Goal: Information Seeking & Learning: Learn about a topic

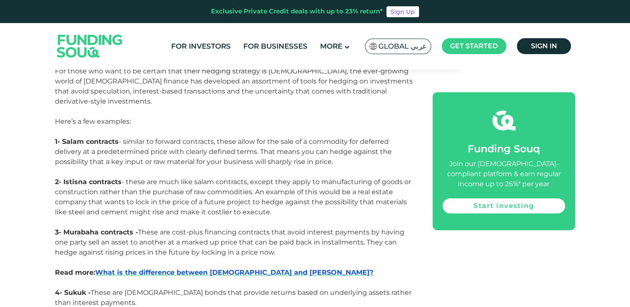
scroll to position [1241, 0]
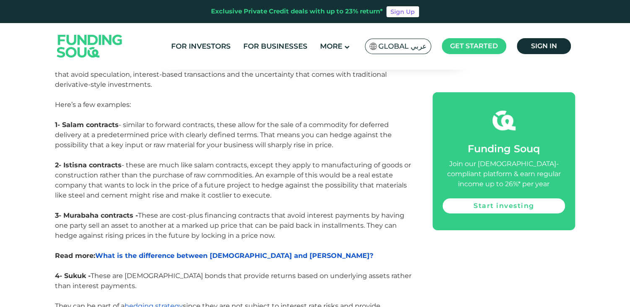
click at [223, 251] on span "What is the difference between [DEMOGRAPHIC_DATA] and [PERSON_NAME]?" at bounding box center [234, 255] width 278 height 8
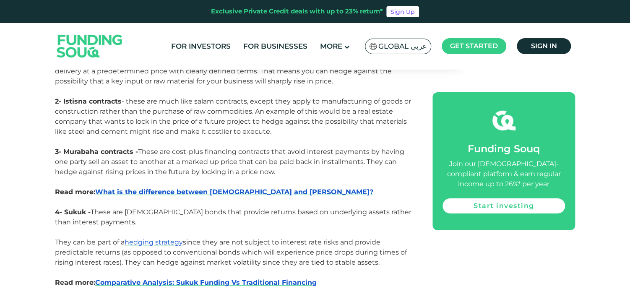
scroll to position [1324, 0]
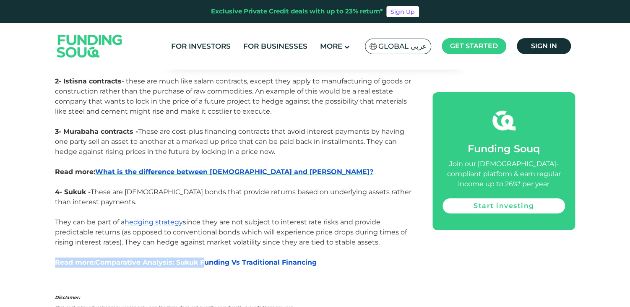
drag, startPoint x: 202, startPoint y: 221, endPoint x: 200, endPoint y: 231, distance: 10.0
click at [200, 258] on span "Comparative Analysis: Sukuk Funding Vs Traditional Financing" at bounding box center [205, 262] width 221 height 8
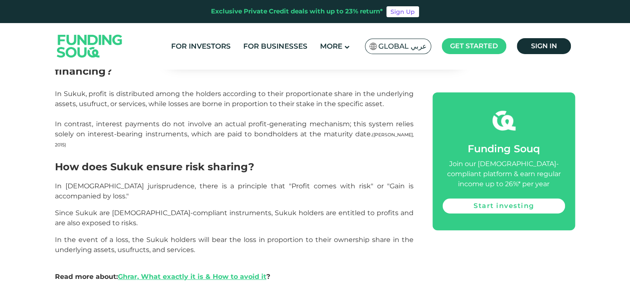
scroll to position [1727, 0]
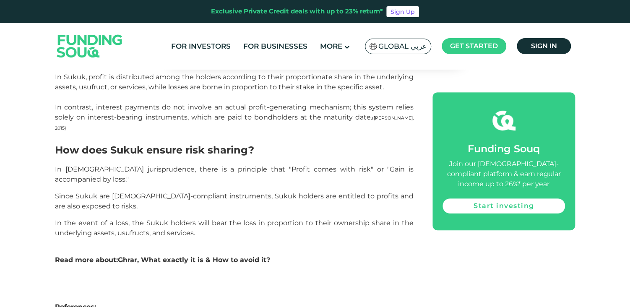
click at [181, 256] on strong "Ghrar, What exactly it is & How to avoid it" at bounding box center [192, 260] width 148 height 8
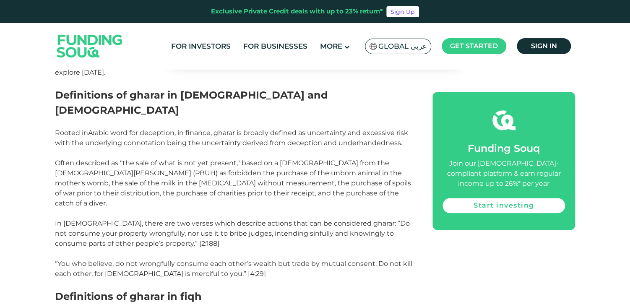
scroll to position [453, 0]
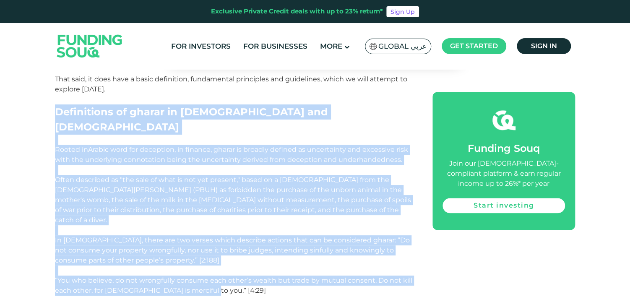
drag, startPoint x: 55, startPoint y: 109, endPoint x: 223, endPoint y: 268, distance: 231.0
copy div "Definitions of gharar in hadith and Quran Rooted in Arabic word for deception, …"
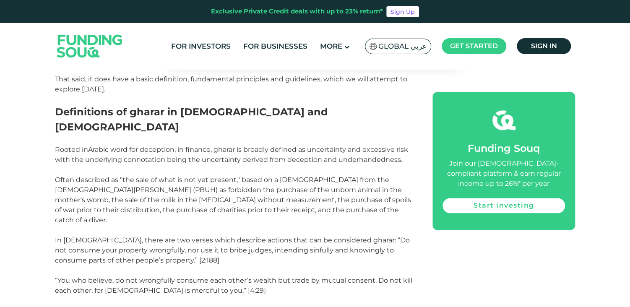
click at [218, 306] on h2 "Definitions of gharar in fiqh" at bounding box center [234, 313] width 358 height 15
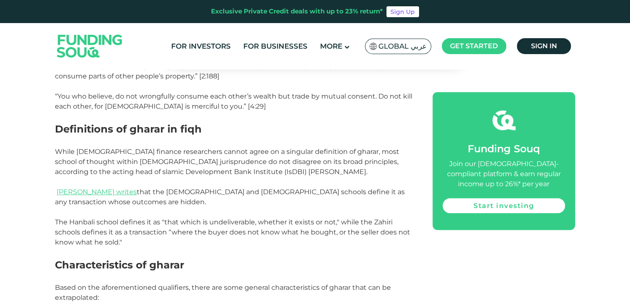
scroll to position [637, 0]
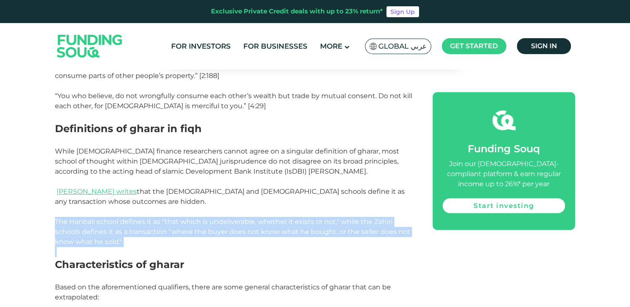
drag, startPoint x: 56, startPoint y: 197, endPoint x: 126, endPoint y: 223, distance: 74.3
drag, startPoint x: 126, startPoint y: 223, endPoint x: 101, endPoint y: 199, distance: 34.4
copy div "The Hanbali school defines it as "that which is undeliverable, whether it exist…"
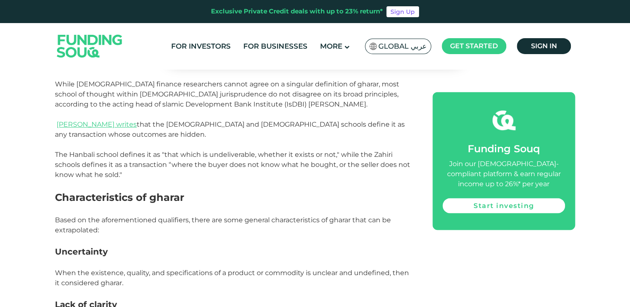
scroll to position [721, 0]
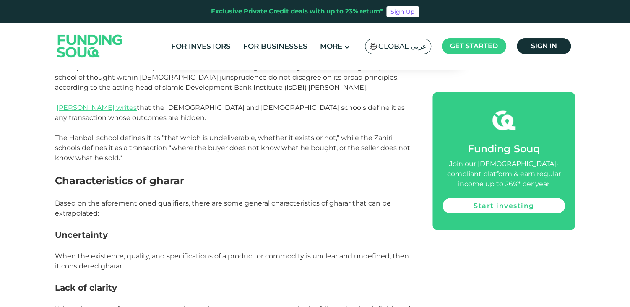
click at [364, 271] on p at bounding box center [234, 276] width 358 height 10
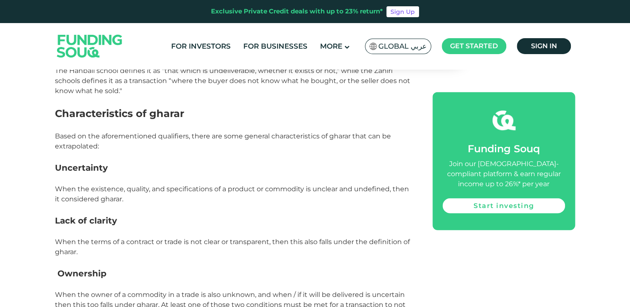
scroll to position [805, 0]
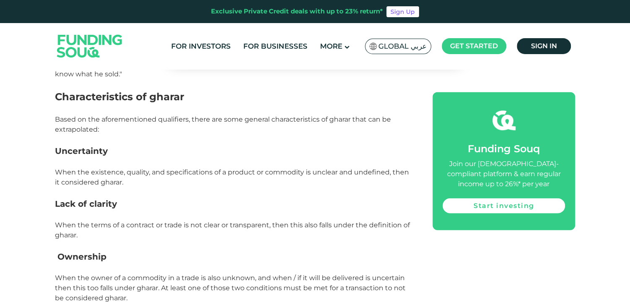
drag, startPoint x: 55, startPoint y: 72, endPoint x: 130, endPoint y: 270, distance: 212.2
copy div "Characteristics of gharar Based on the aforementioned qualifiers, there are som…"
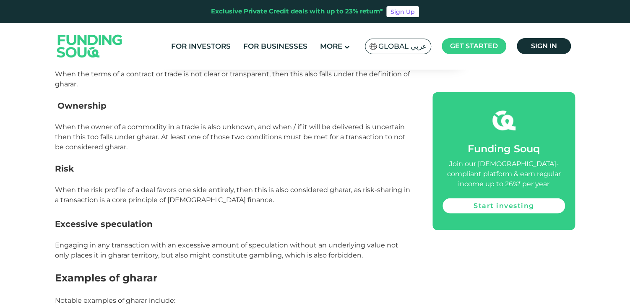
scroll to position [972, 0]
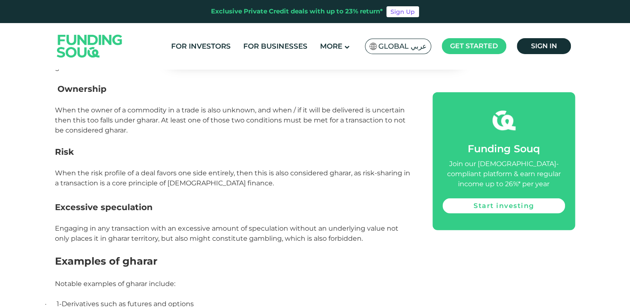
drag, startPoint x: 56, startPoint y: 125, endPoint x: 353, endPoint y: 214, distance: 310.2
click at [353, 214] on div "Many of the articles and topics discussed here mention gharar, and how many of …" at bounding box center [234, 160] width 358 height 1392
copy div "Risk When the risk profile of a deal favors one side entirely, then this is als…"
click at [224, 254] on h2 "Examples of gharar" at bounding box center [234, 261] width 358 height 15
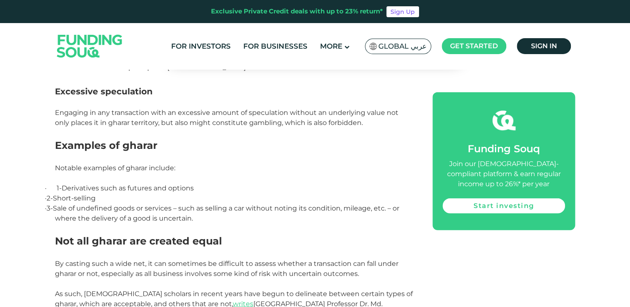
scroll to position [1090, 0]
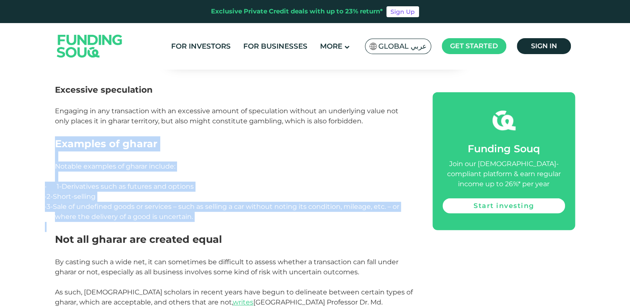
drag, startPoint x: 55, startPoint y: 120, endPoint x: 223, endPoint y: 204, distance: 187.6
click at [223, 204] on div "Many of the articles and topics discussed here mention gharar, and how many of …" at bounding box center [234, 43] width 358 height 1392
copy div "Examples of gharar Notable examples of gharar include: · 1- Derivatives such as…"
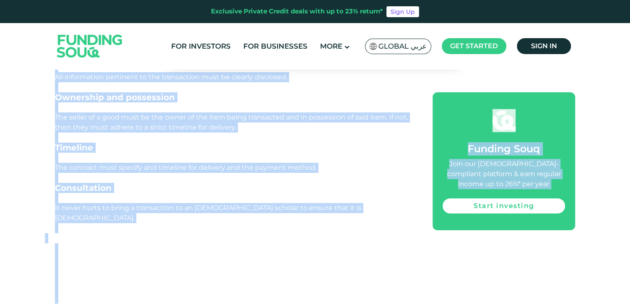
scroll to position [1517, 0]
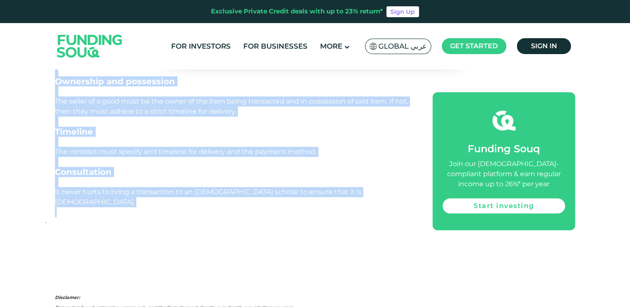
drag, startPoint x: 55, startPoint y: 91, endPoint x: 203, endPoint y: 168, distance: 166.5
copy div "How to avoid gharar? Islamic finance contracts are designed in many ways to avo…"
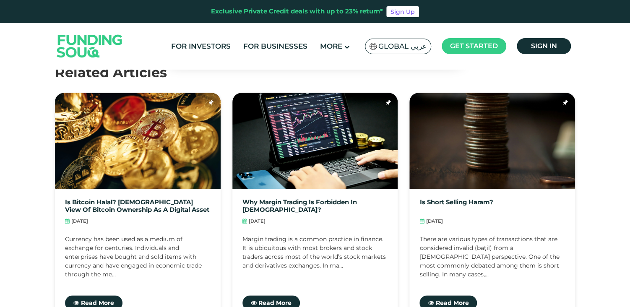
scroll to position [1936, 0]
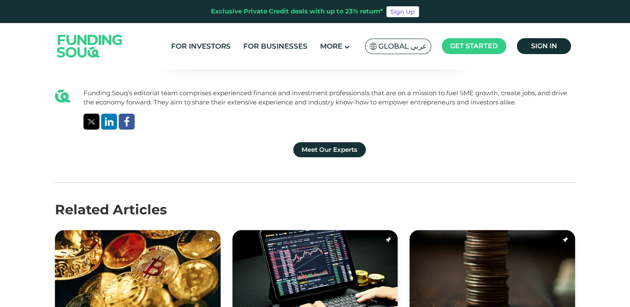
scroll to position [2079, 0]
